Goal: Task Accomplishment & Management: Complete application form

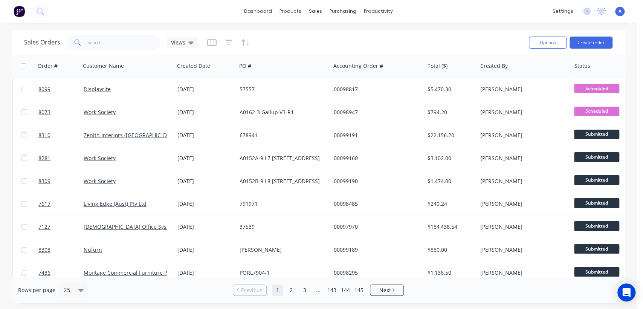
click at [591, 39] on button "Create order" at bounding box center [591, 43] width 43 height 12
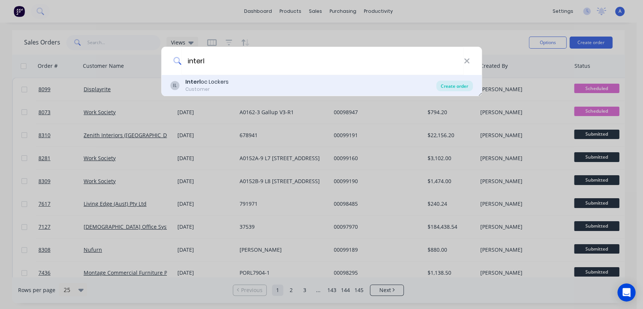
type input "interl"
click at [451, 82] on div "Create order" at bounding box center [454, 86] width 37 height 11
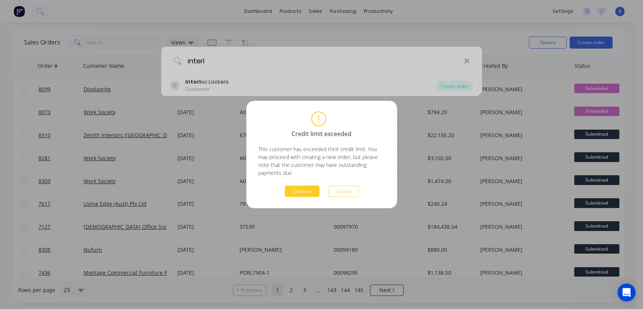
click at [299, 186] on button "Continue" at bounding box center [302, 191] width 35 height 11
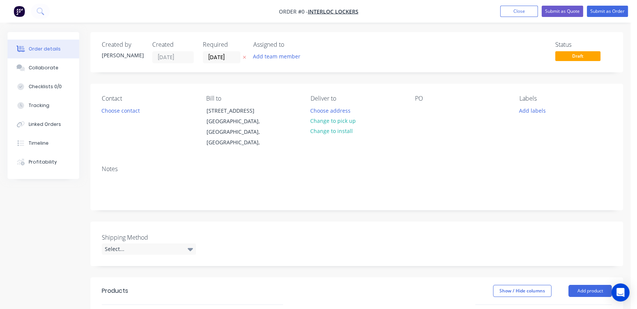
click at [240, 60] on div at bounding box center [244, 57] width 8 height 12
click at [235, 57] on input "[DATE]" at bounding box center [221, 57] width 37 height 11
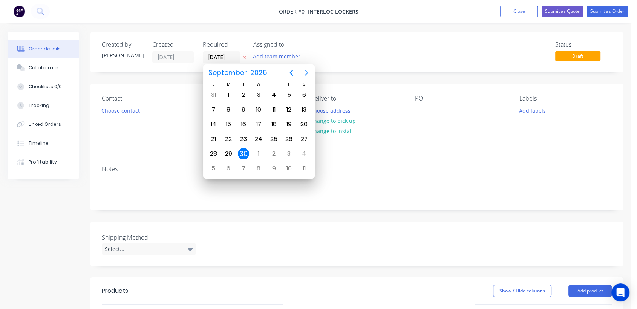
click at [306, 69] on icon "Next page" at bounding box center [306, 72] width 9 height 9
click at [257, 152] on div "31" at bounding box center [258, 153] width 11 height 11
type input "[DATE]"
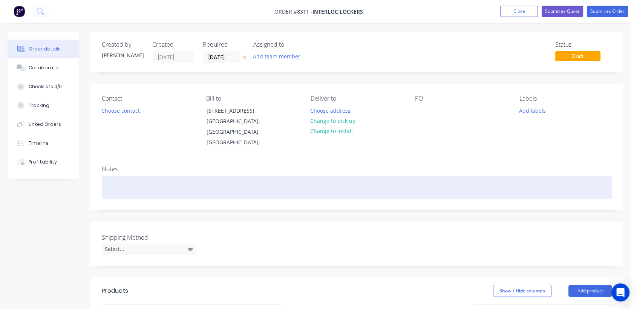
click at [128, 177] on div at bounding box center [357, 187] width 510 height 23
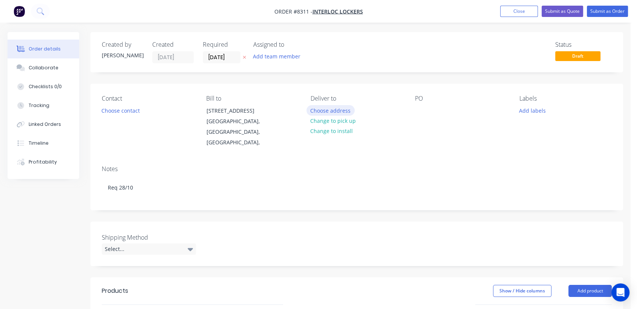
click at [328, 111] on button "Choose address" at bounding box center [330, 110] width 48 height 10
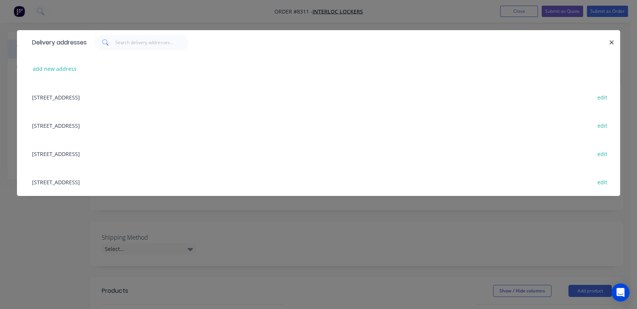
click at [89, 150] on div "[STREET_ADDRESS] edit" at bounding box center [318, 153] width 580 height 28
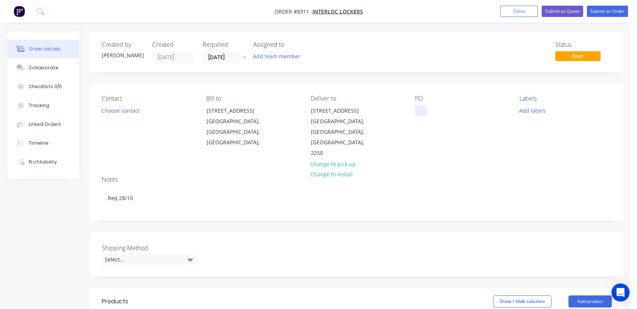
click at [425, 111] on div at bounding box center [421, 110] width 12 height 11
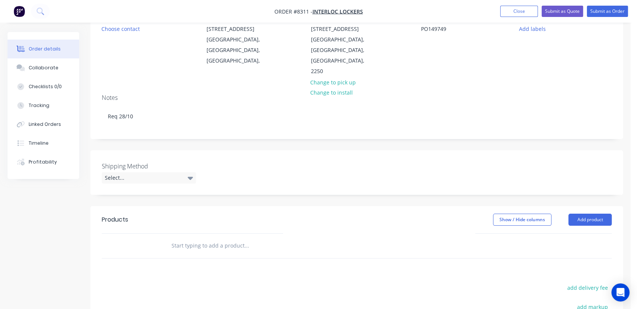
scroll to position [84, 0]
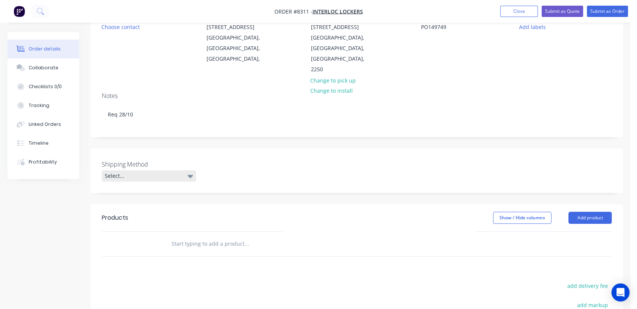
click at [160, 170] on div "Select..." at bounding box center [149, 175] width 94 height 11
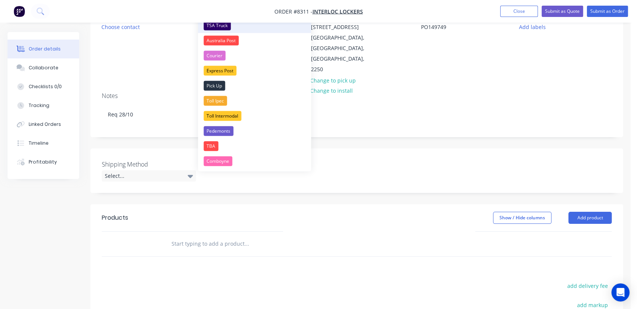
click at [220, 25] on div "TSA Truck" at bounding box center [217, 26] width 27 height 10
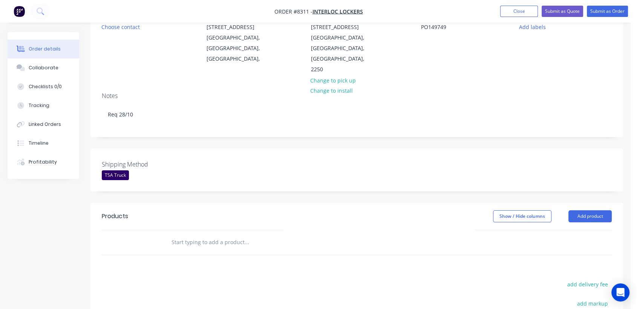
drag, startPoint x: 203, startPoint y: 222, endPoint x: 199, endPoint y: 218, distance: 5.9
click at [202, 235] on input "text" at bounding box center [246, 242] width 151 height 15
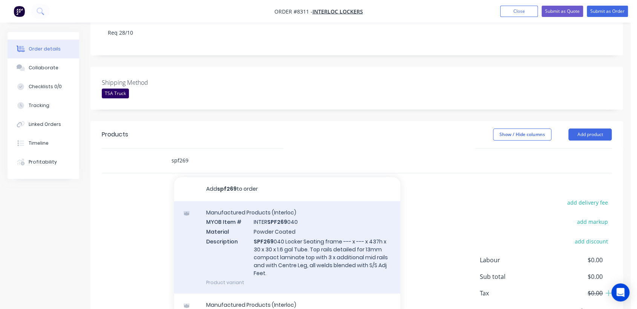
scroll to position [167, 0]
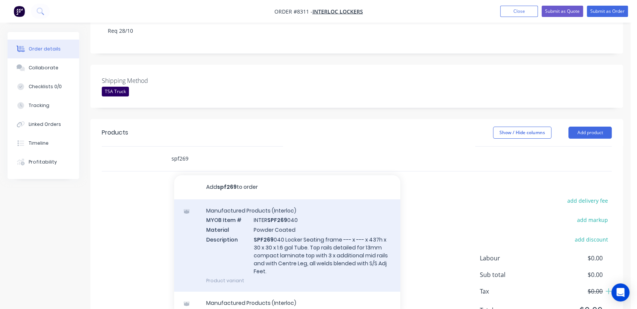
type input "spf269"
click at [285, 217] on div "Manufactured Products (Interloc) MYOB Item # INTER SPF269 040 Material Powder C…" at bounding box center [287, 245] width 226 height 92
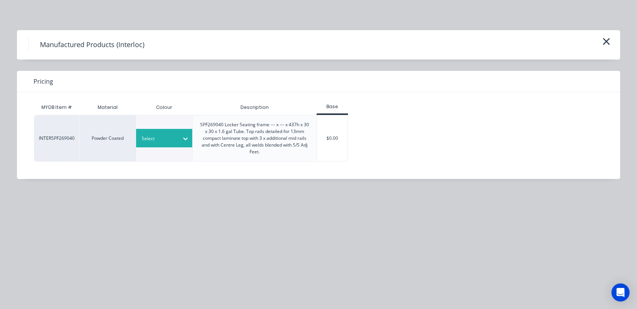
click at [188, 139] on icon at bounding box center [186, 139] width 8 height 8
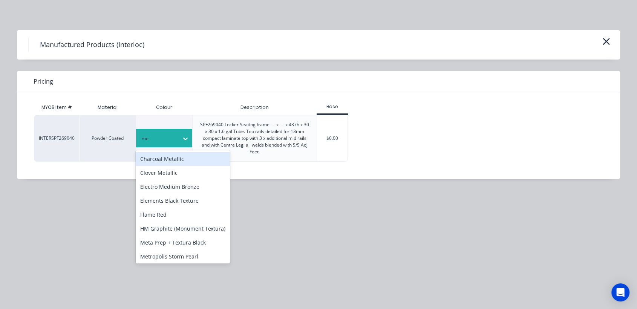
type input "met"
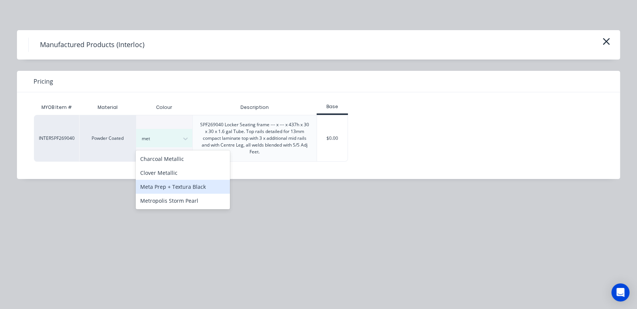
click at [200, 189] on div "Meta Prep + Textura Black" at bounding box center [183, 187] width 94 height 14
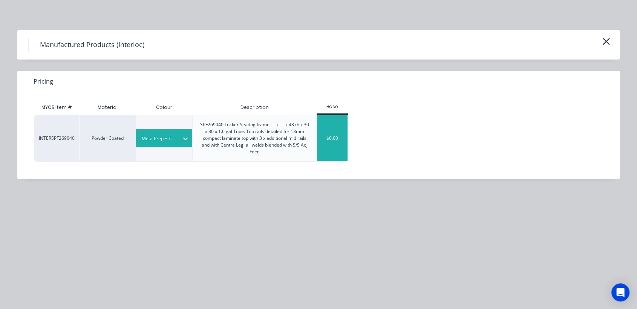
click at [339, 134] on div "$0.00" at bounding box center [332, 138] width 31 height 46
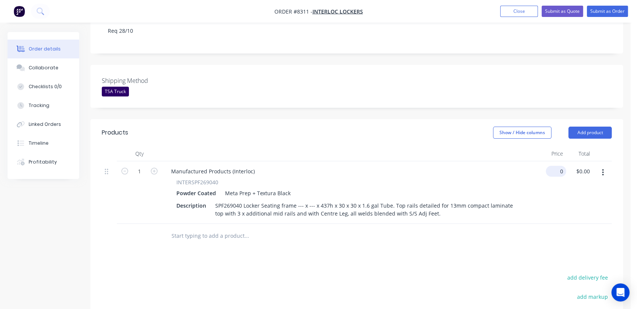
click at [562, 166] on input "0" at bounding box center [557, 171] width 17 height 11
type input "$479.00"
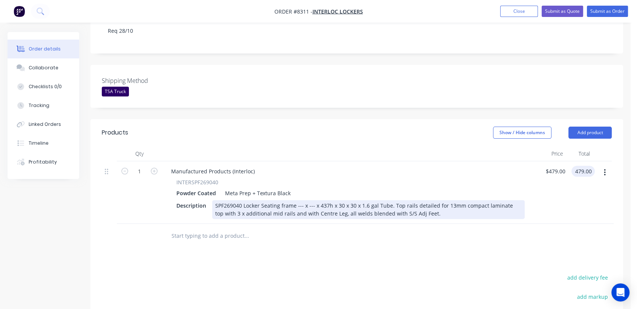
type input "$479.00"
drag, startPoint x: 302, startPoint y: 182, endPoint x: 298, endPoint y: 184, distance: 3.9
click at [296, 200] on div "SPF269040 Locker Seating frame --- x --- x 437h x 30 x 30 x 1.6 gal Tube. Top r…" at bounding box center [368, 209] width 312 height 19
drag, startPoint x: 300, startPoint y: 182, endPoint x: 295, endPoint y: 182, distance: 4.9
click at [295, 200] on div "SPF269040 Locker Seating frame --- x --- x 437h x 30 x 30 x 1.6 gal Tube. Top r…" at bounding box center [368, 209] width 312 height 19
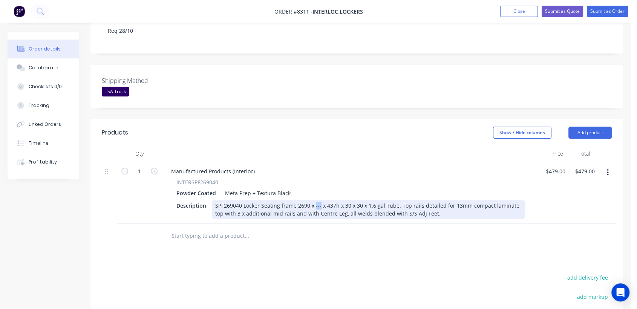
drag, startPoint x: 318, startPoint y: 184, endPoint x: 314, endPoint y: 186, distance: 4.8
click at [314, 200] on div "SPF269040 Locker Seating frame 2690 x --- x 437h x 30 x 30 x 1.6 gal Tube. Top …" at bounding box center [368, 209] width 312 height 19
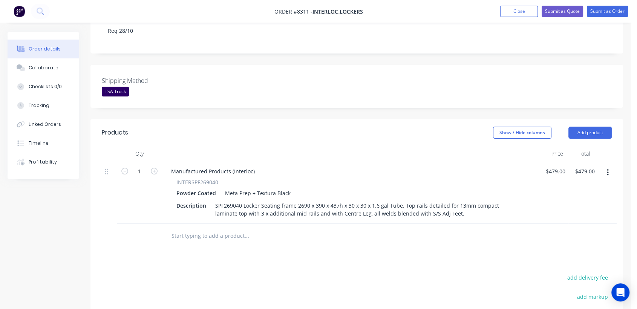
click at [231, 228] on input "text" at bounding box center [246, 235] width 151 height 15
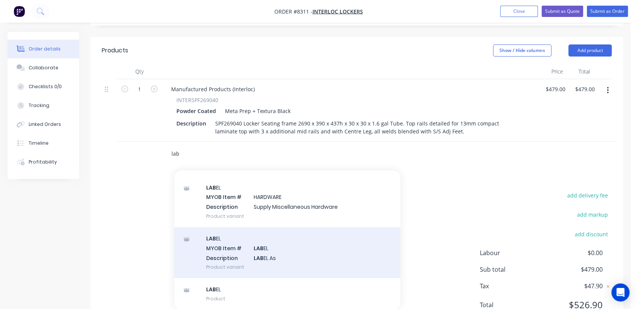
scroll to position [251, 0]
type input "lab"
click at [269, 226] on div "LAB EL MYOB Item # LAB EL Description LAB EL As Product variant" at bounding box center [287, 251] width 226 height 51
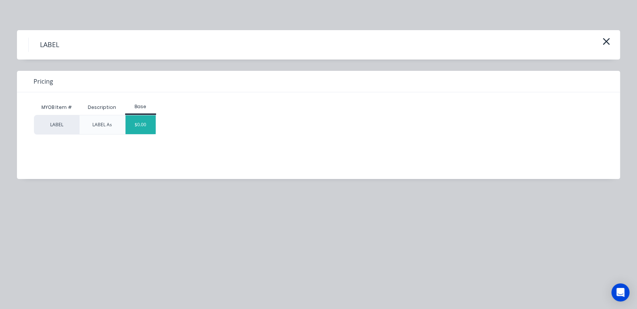
click at [142, 122] on div "$0.00" at bounding box center [141, 124] width 31 height 19
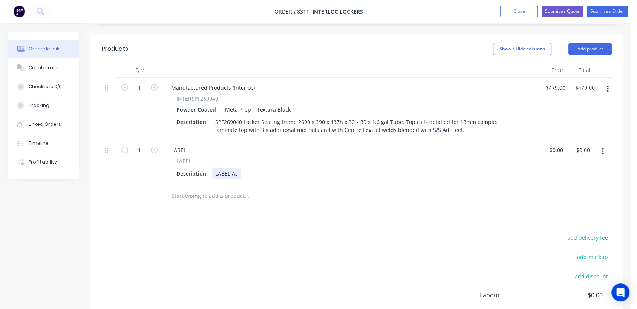
click at [240, 168] on div "Description LABEL As" at bounding box center [348, 173] width 351 height 11
type input "$0.00"
click at [37, 67] on div "Collaborate" at bounding box center [44, 67] width 30 height 7
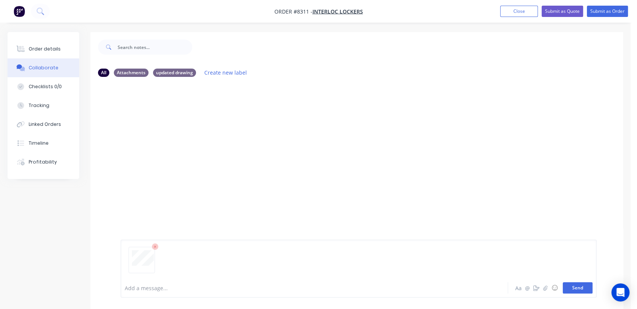
drag, startPoint x: 580, startPoint y: 289, endPoint x: 573, endPoint y: 287, distance: 7.2
click at [579, 289] on button "Send" at bounding box center [578, 287] width 30 height 11
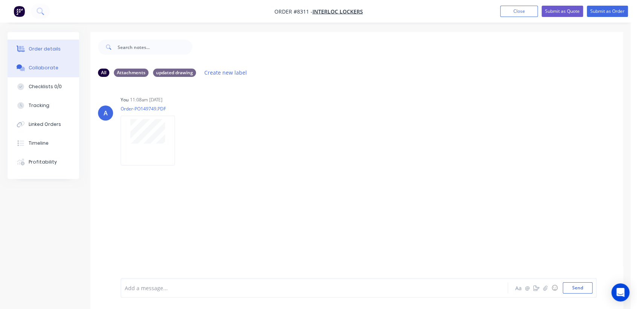
click at [44, 49] on div "Order details" at bounding box center [45, 49] width 32 height 7
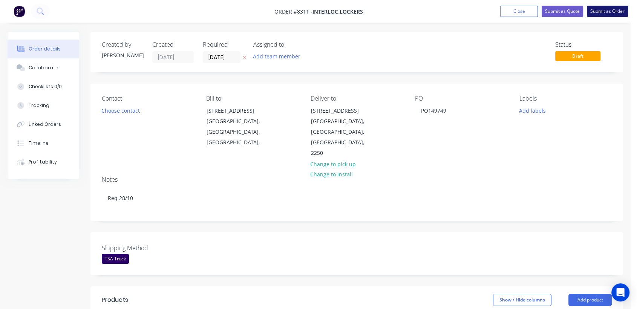
click at [613, 14] on button "Submit as Order" at bounding box center [607, 11] width 41 height 11
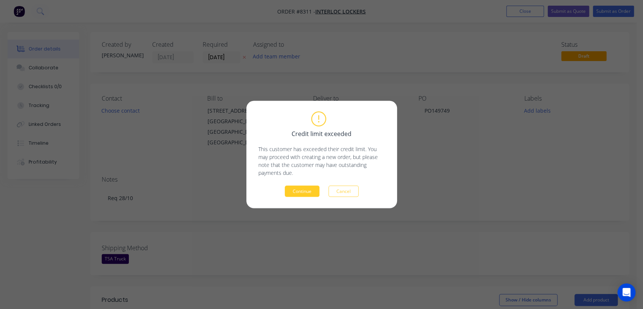
click at [301, 191] on button "Continue" at bounding box center [302, 191] width 35 height 11
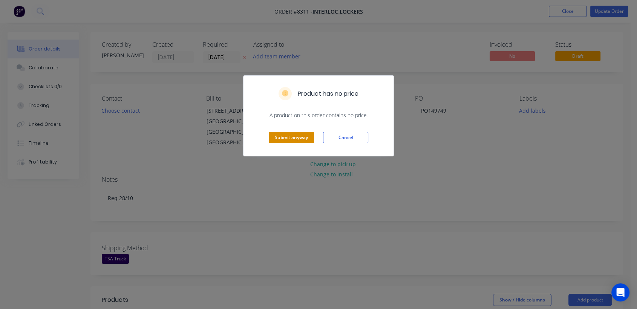
click at [276, 136] on button "Submit anyway" at bounding box center [291, 137] width 45 height 11
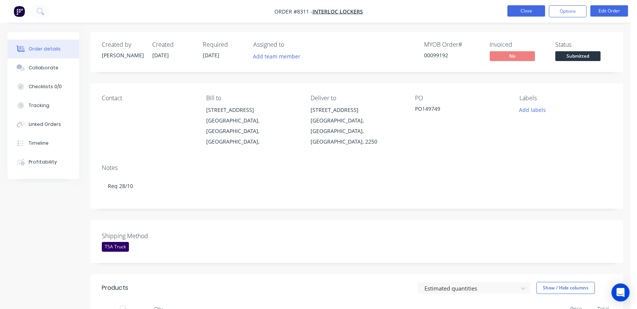
click at [521, 11] on button "Close" at bounding box center [526, 10] width 38 height 11
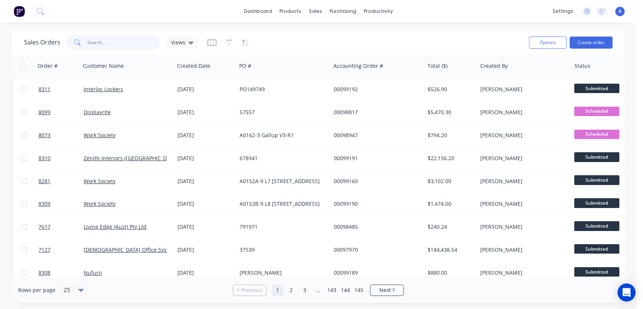
click at [109, 40] on input "text" at bounding box center [123, 42] width 73 height 15
type input "99171"
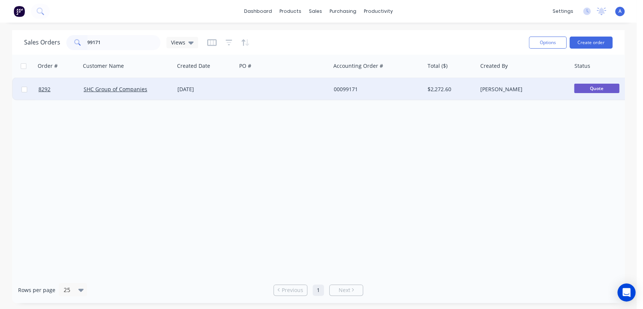
click at [265, 93] on div at bounding box center [284, 89] width 94 height 23
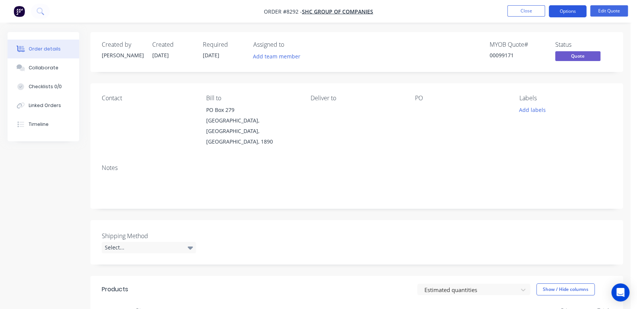
click at [561, 13] on button "Options" at bounding box center [568, 11] width 38 height 12
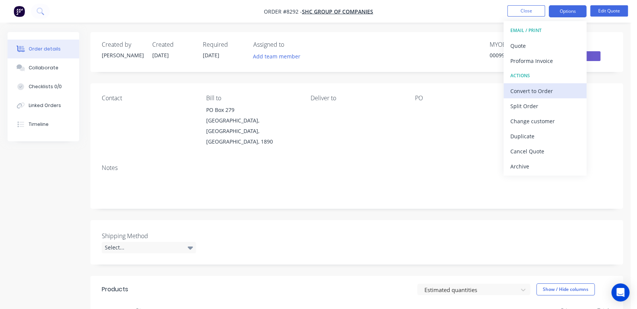
click at [537, 90] on div "Convert to Order" at bounding box center [544, 91] width 69 height 11
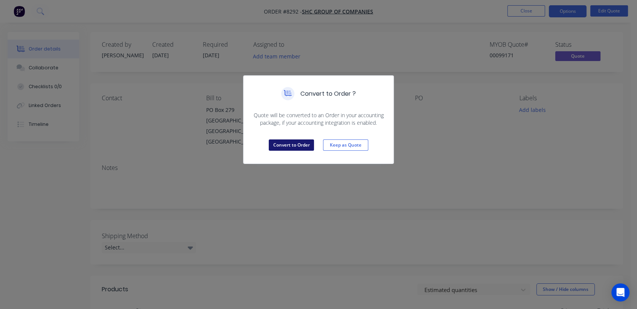
click at [302, 147] on button "Convert to Order" at bounding box center [291, 144] width 45 height 11
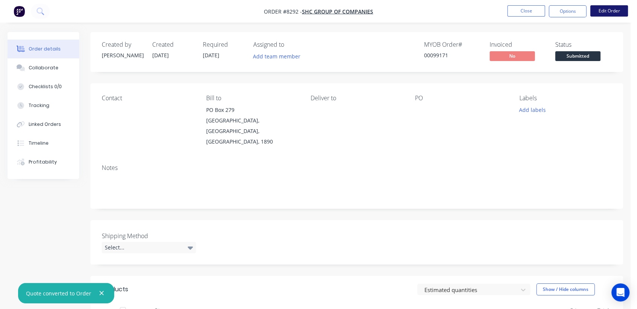
click at [610, 8] on button "Edit Order" at bounding box center [609, 10] width 38 height 11
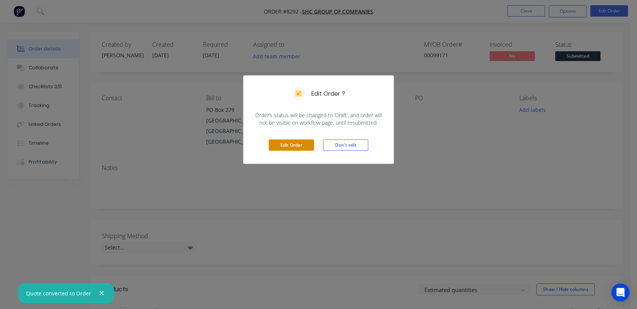
click at [300, 142] on button "Edit Order" at bounding box center [291, 144] width 45 height 11
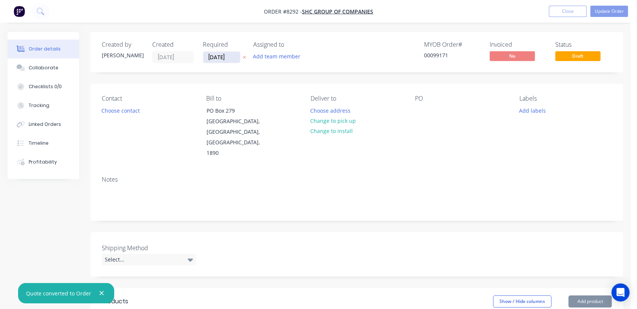
click at [234, 55] on input "[DATE]" at bounding box center [221, 57] width 37 height 11
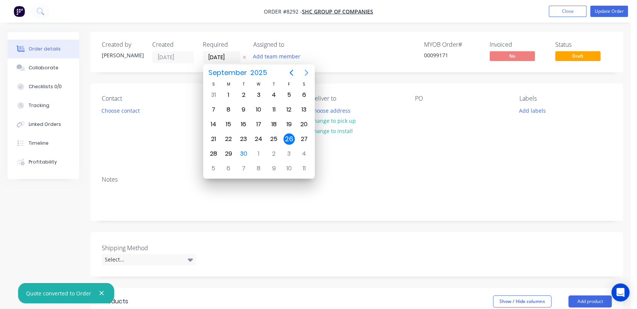
click at [306, 70] on icon "Next page" at bounding box center [306, 72] width 9 height 9
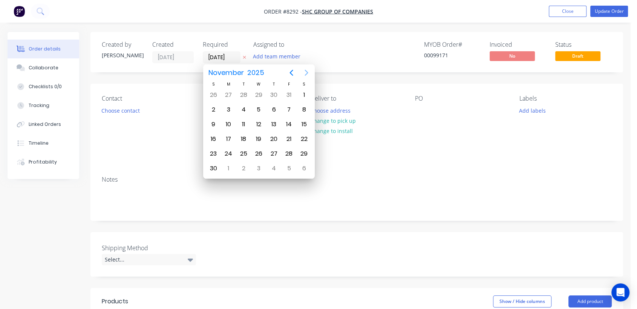
click at [306, 70] on icon "Next page" at bounding box center [306, 72] width 9 height 9
click at [260, 148] on div "31" at bounding box center [258, 153] width 11 height 11
type input "[DATE]"
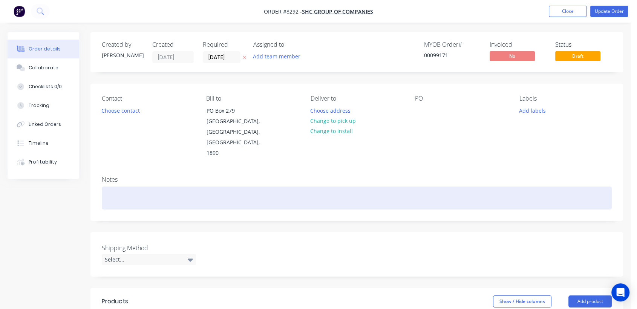
click at [119, 187] on div at bounding box center [357, 198] width 510 height 23
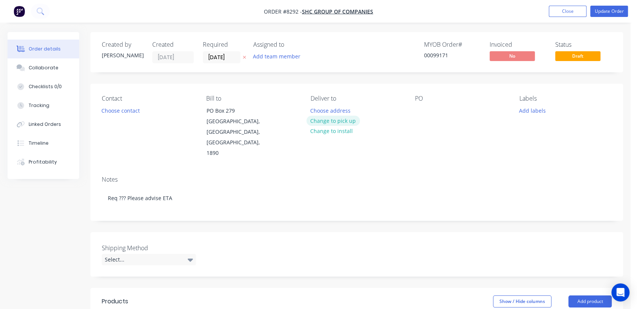
click at [330, 120] on button "Change to pick up" at bounding box center [333, 121] width 54 height 10
click at [426, 112] on div at bounding box center [421, 110] width 12 height 11
click at [117, 254] on div "Select..." at bounding box center [149, 259] width 94 height 11
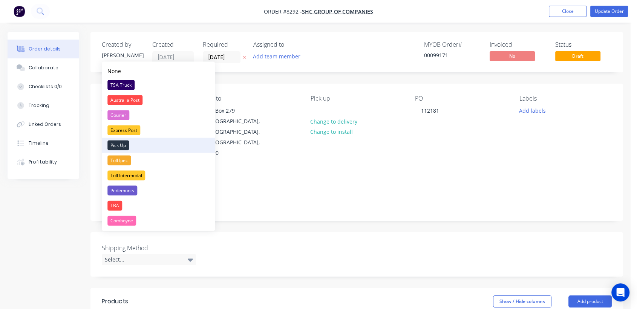
click at [124, 144] on div "Pick Up" at bounding box center [117, 146] width 21 height 10
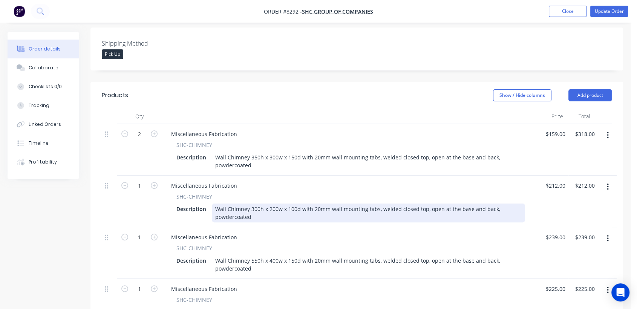
scroll to position [209, 0]
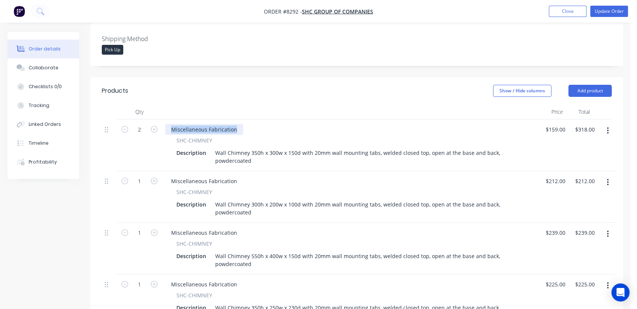
drag, startPoint x: 237, startPoint y: 108, endPoint x: 165, endPoint y: 105, distance: 72.0
click at [165, 124] on div "Miscellaneous Fabrication" at bounding box center [204, 129] width 78 height 11
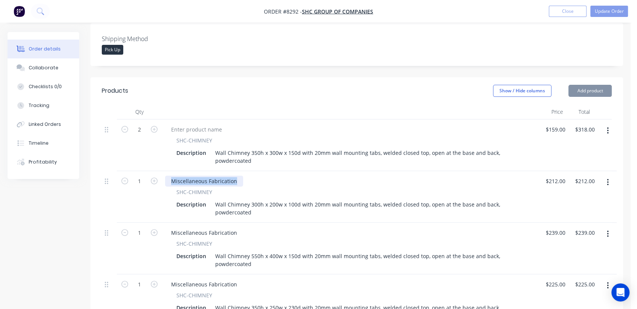
drag, startPoint x: 236, startPoint y: 161, endPoint x: 167, endPoint y: 159, distance: 68.2
click at [167, 176] on div "Miscellaneous Fabrication" at bounding box center [204, 181] width 78 height 11
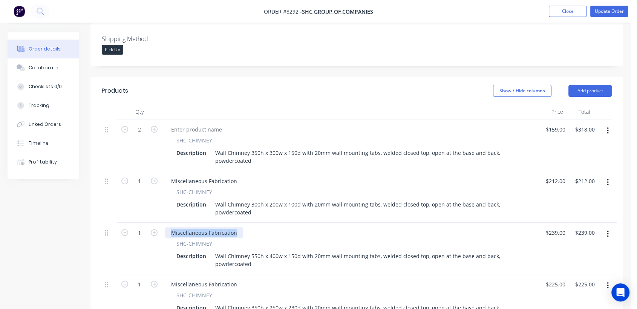
drag, startPoint x: 237, startPoint y: 211, endPoint x: 169, endPoint y: 202, distance: 68.9
click at [169, 223] on div "Miscellaneous Fabrication SHC-CHIMNEY Description Wall Chimney 550h x 400w x 15…" at bounding box center [350, 249] width 377 height 52
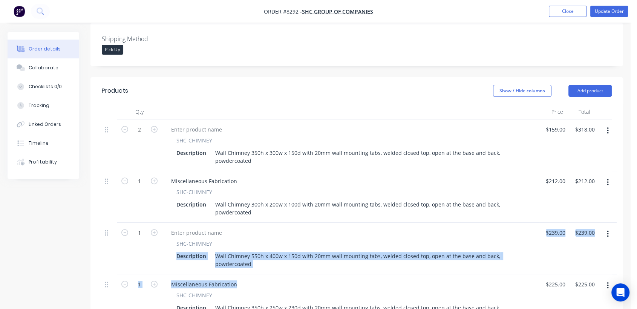
drag, startPoint x: 238, startPoint y: 262, endPoint x: 168, endPoint y: 251, distance: 70.9
click at [181, 279] on div "Miscellaneous Fabrication" at bounding box center [204, 284] width 78 height 11
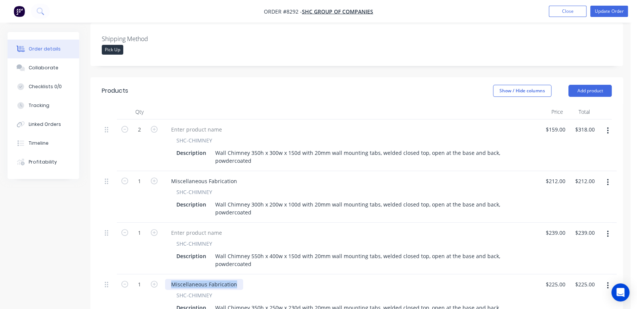
drag, startPoint x: 236, startPoint y: 263, endPoint x: 171, endPoint y: 259, distance: 65.4
click at [171, 279] on div "Miscellaneous Fabrication" at bounding box center [204, 284] width 78 height 11
click at [280, 274] on div "SHC-CHIMNEY Description Wall Chimney 350h x 250w x 230d with 20mm wall mounting…" at bounding box center [350, 300] width 377 height 52
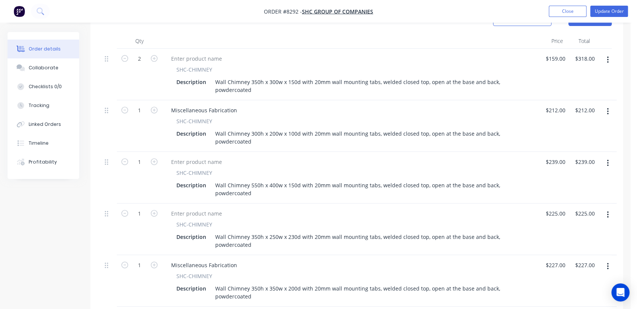
scroll to position [293, 0]
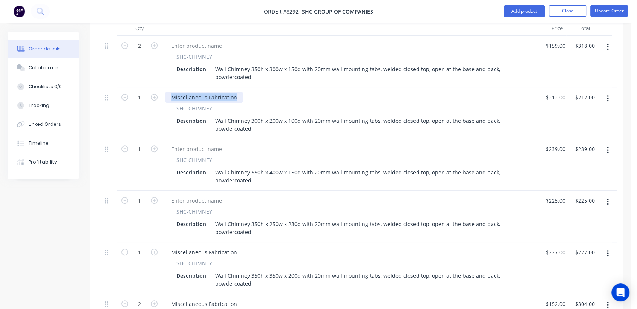
drag, startPoint x: 236, startPoint y: 76, endPoint x: 167, endPoint y: 68, distance: 69.8
click at [167, 87] on div "Miscellaneous Fabrication SHC-CHIMNEY Description Wall Chimney 300h x 200w x 10…" at bounding box center [350, 113] width 377 height 52
click at [216, 144] on div at bounding box center [196, 149] width 63 height 11
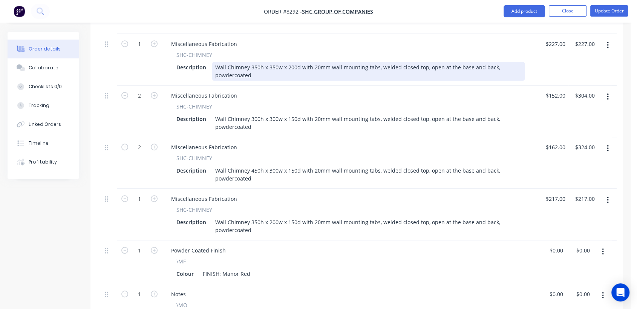
scroll to position [502, 0]
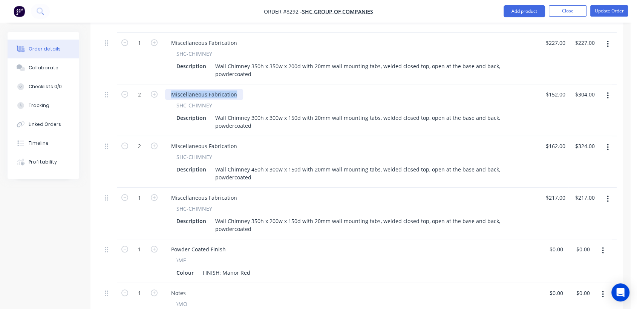
drag, startPoint x: 236, startPoint y: 70, endPoint x: 170, endPoint y: 77, distance: 66.3
click at [170, 89] on div "Miscellaneous Fabrication" at bounding box center [204, 94] width 78 height 11
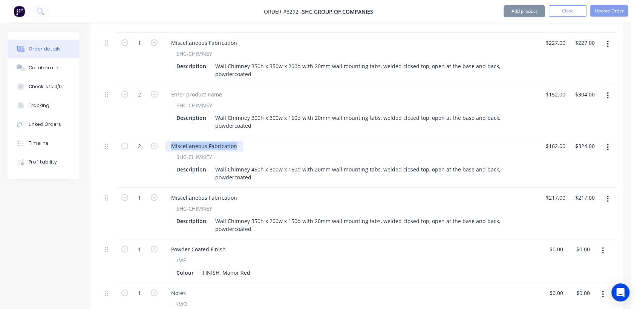
drag, startPoint x: 236, startPoint y: 124, endPoint x: 166, endPoint y: 125, distance: 70.1
click at [166, 141] on div "Miscellaneous Fabrication" at bounding box center [204, 146] width 78 height 11
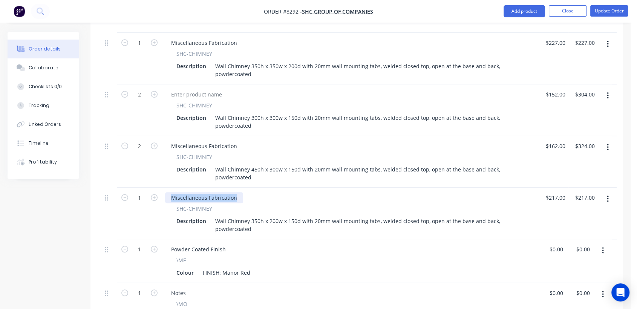
drag, startPoint x: 236, startPoint y: 174, endPoint x: 171, endPoint y: 168, distance: 65.1
click at [171, 188] on div "Miscellaneous Fabrication SHC-CHIMNEY Description Wall Chimney 350h x 200w x 15…" at bounding box center [350, 214] width 377 height 52
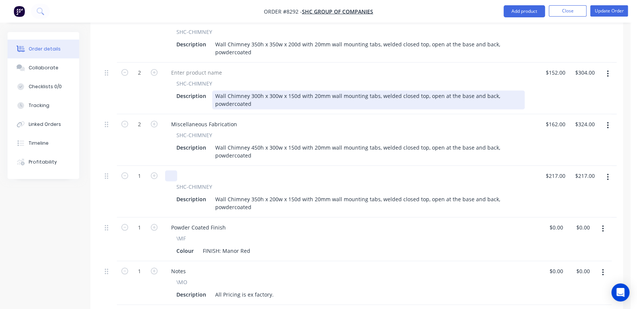
scroll to position [544, 0]
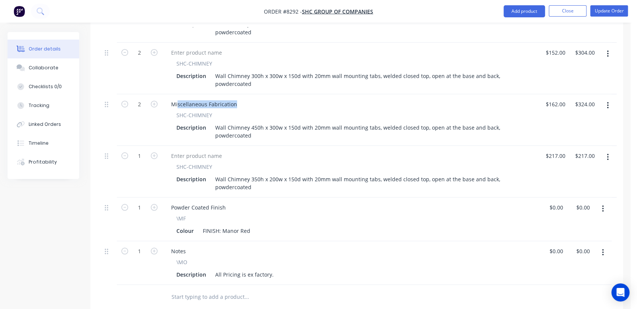
drag, startPoint x: 239, startPoint y: 82, endPoint x: 163, endPoint y: 82, distance: 75.4
click at [163, 94] on div "Miscellaneous Fabrication SHC-CHIMNEY Description Wall Chimney 450h x 300w x 15…" at bounding box center [350, 120] width 377 height 52
click at [217, 99] on div "Miscellaneous Fabrication" at bounding box center [204, 104] width 78 height 11
drag, startPoint x: 235, startPoint y: 83, endPoint x: 168, endPoint y: 81, distance: 66.7
click at [168, 99] on div "Miscellaneous Fabrication" at bounding box center [204, 104] width 78 height 11
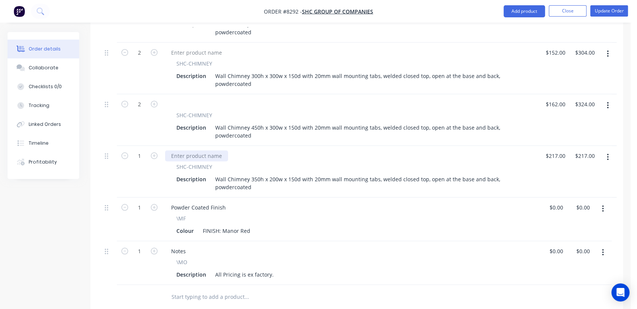
click at [218, 150] on div at bounding box center [196, 155] width 63 height 11
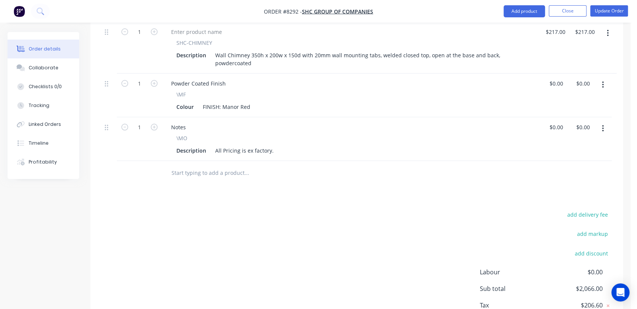
scroll to position [670, 0]
drag, startPoint x: 214, startPoint y: 125, endPoint x: 294, endPoint y: 125, distance: 79.5
click at [294, 144] on div "Description All Pricing is ex factory." at bounding box center [348, 149] width 351 height 11
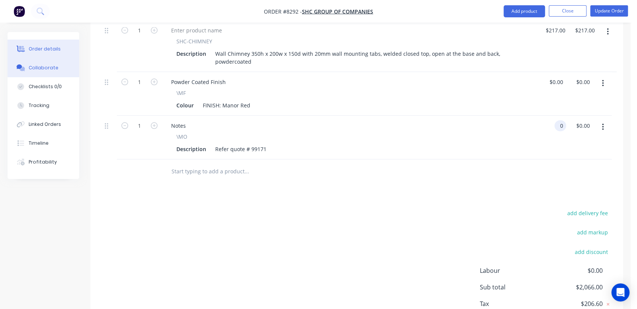
type input "$0.00"
click at [36, 69] on div "Collaborate" at bounding box center [44, 67] width 30 height 7
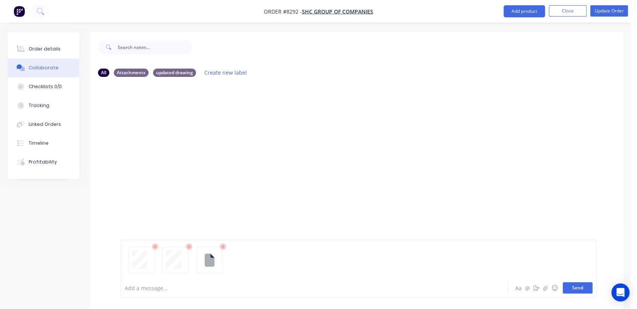
click at [586, 284] on button "Send" at bounding box center [578, 287] width 30 height 11
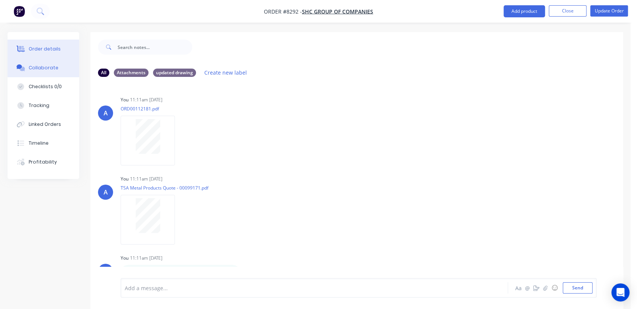
click at [51, 46] on div "Order details" at bounding box center [45, 49] width 32 height 7
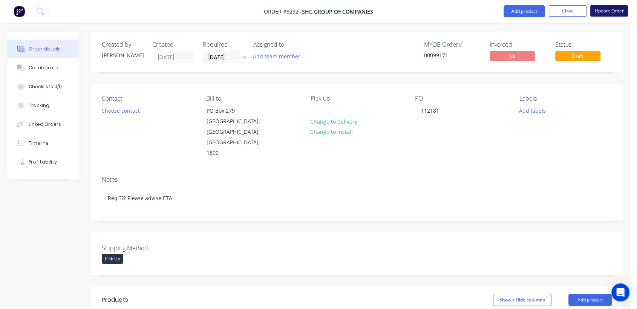
click at [602, 12] on button "Update Order" at bounding box center [609, 10] width 38 height 11
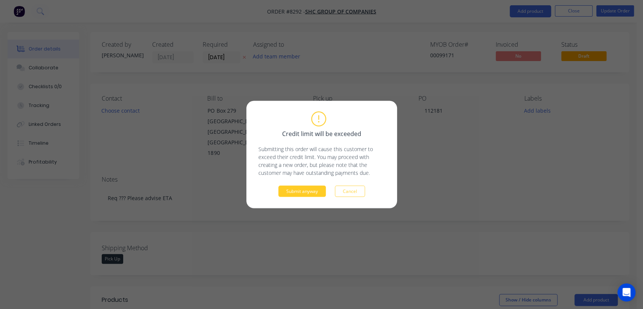
click at [305, 189] on button "Submit anyway" at bounding box center [302, 191] width 47 height 11
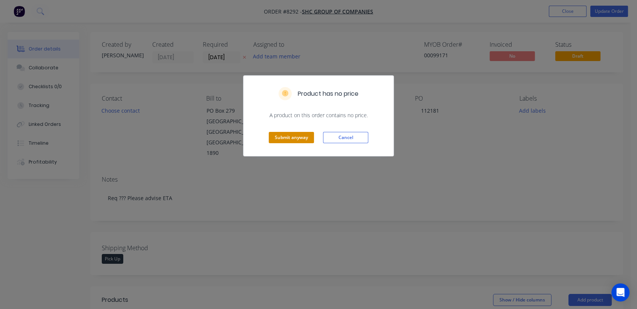
click at [291, 139] on button "Submit anyway" at bounding box center [291, 137] width 45 height 11
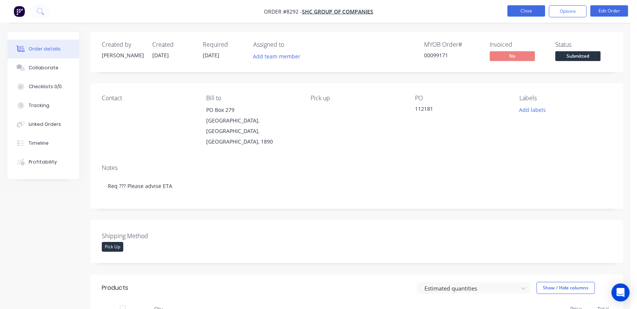
click at [523, 10] on button "Close" at bounding box center [526, 10] width 38 height 11
